Goal: Task Accomplishment & Management: Complete application form

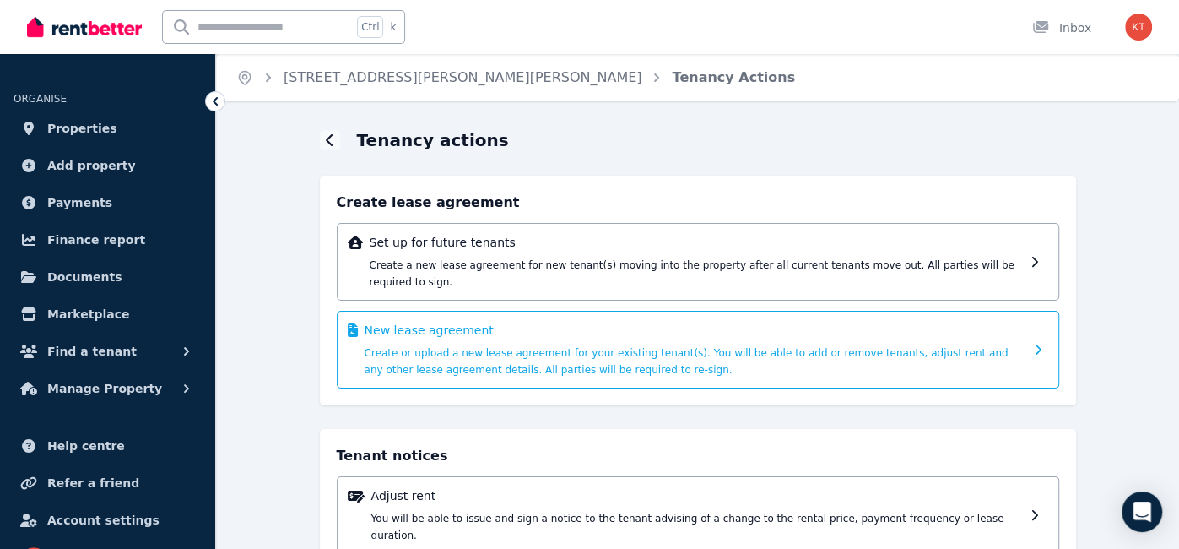
click at [940, 324] on div "New lease agreement Create or upload a new lease agreement for your existing te…" at bounding box center [694, 350] width 659 height 56
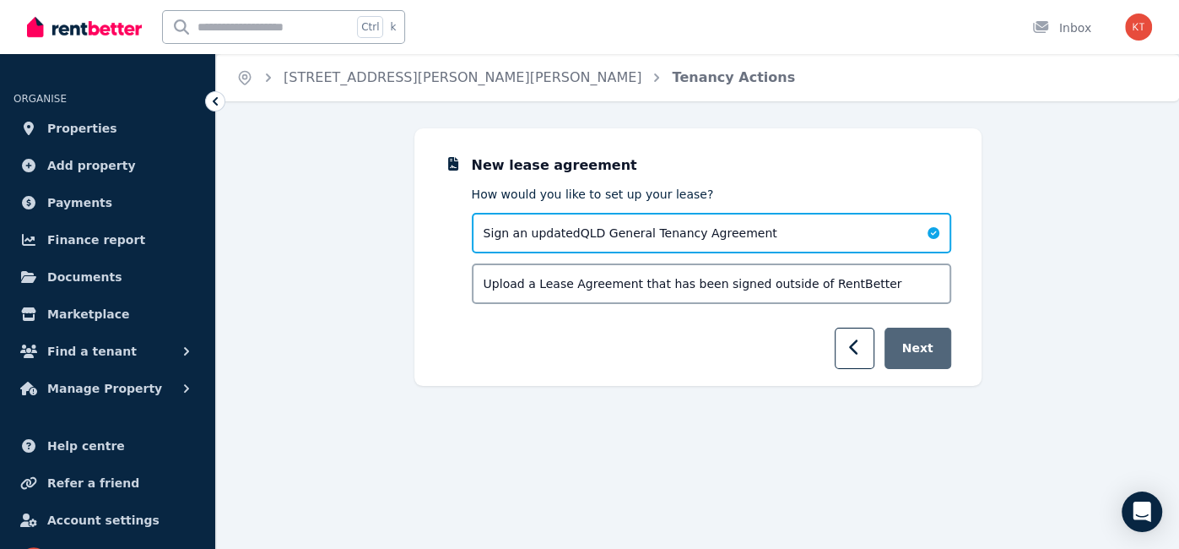
click at [929, 353] on button "Next" at bounding box center [917, 347] width 67 height 41
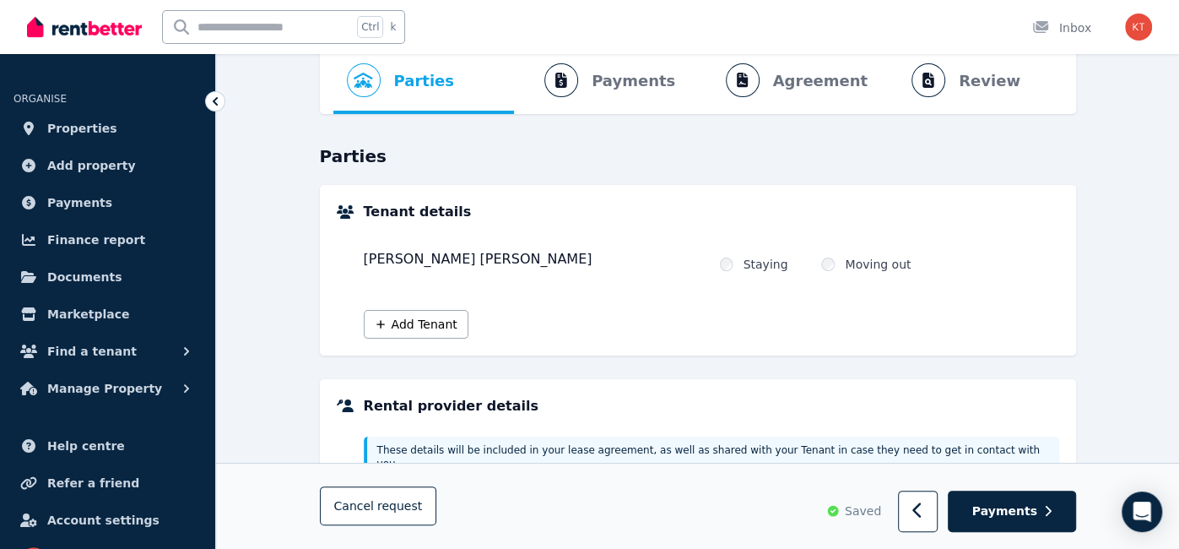
scroll to position [83, 0]
click at [403, 327] on button "Add Tenant" at bounding box center [416, 323] width 105 height 29
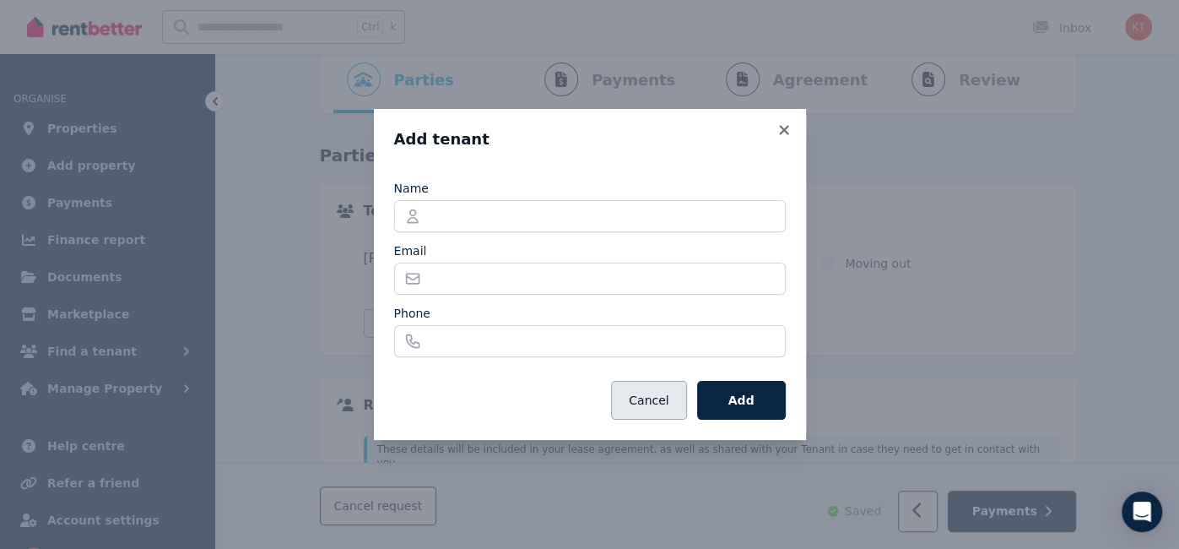
click at [638, 411] on button "Cancel" at bounding box center [648, 400] width 75 height 39
